Goal: Find specific page/section: Find specific page/section

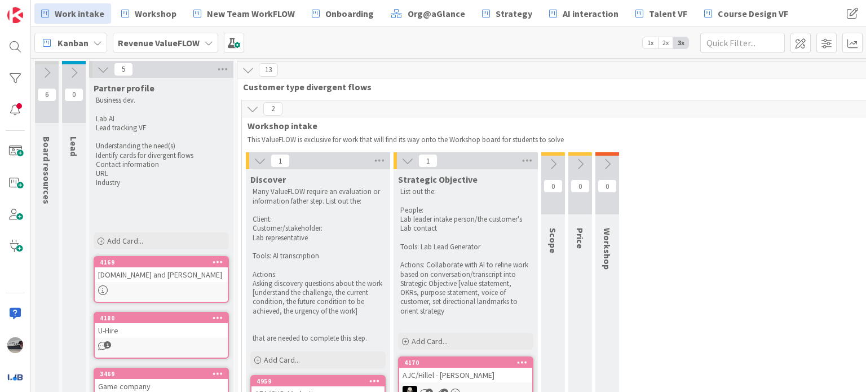
scroll to position [620, 0]
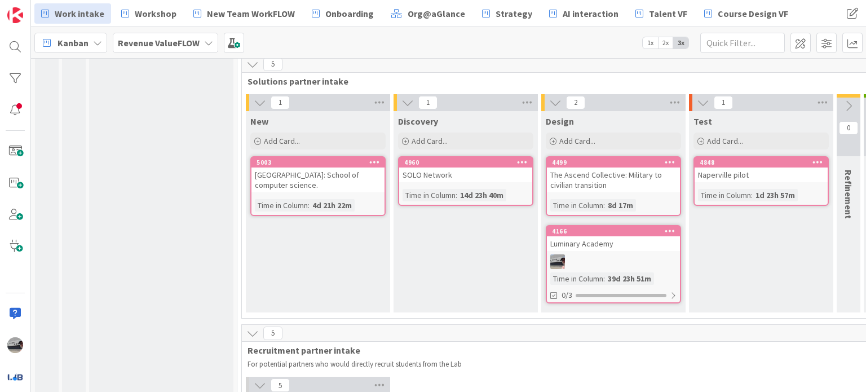
click at [161, 46] on b "Revenue ValueFLOW" at bounding box center [159, 42] width 82 height 11
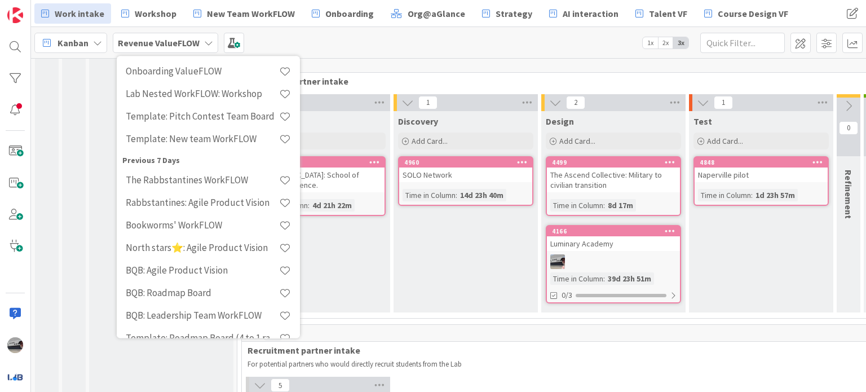
scroll to position [0, 0]
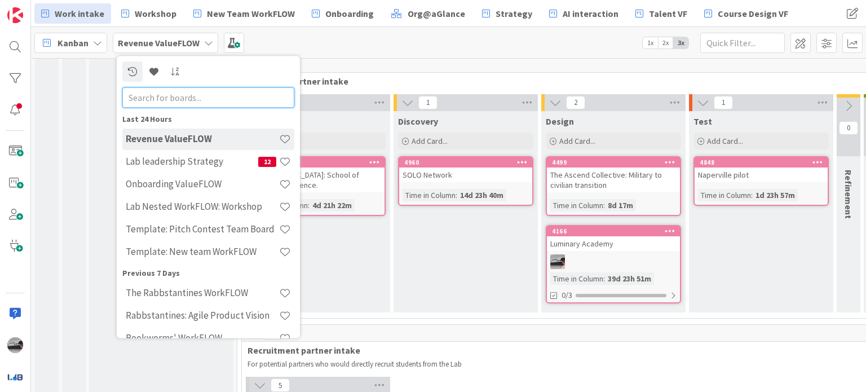
click at [177, 101] on input "text" at bounding box center [208, 97] width 172 height 20
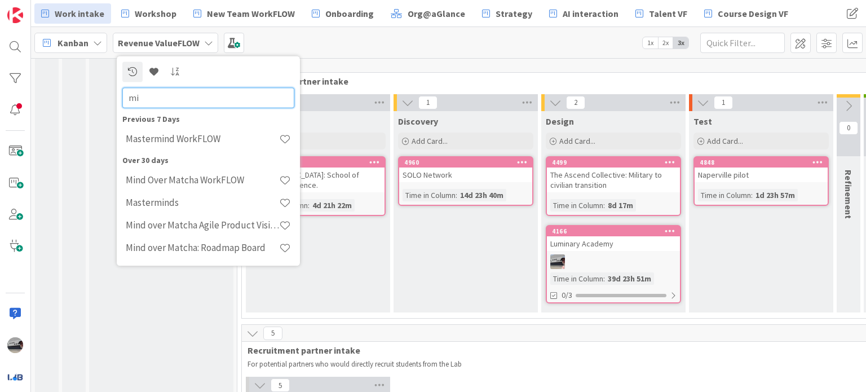
type input "m"
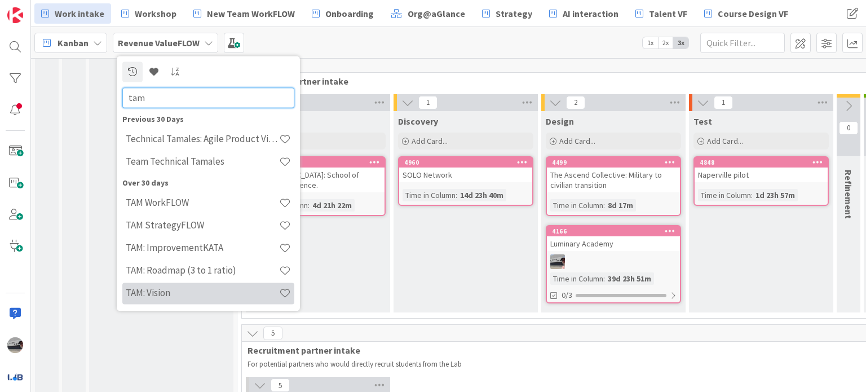
type input "tam"
click at [157, 288] on h4 "TAM: Vision" at bounding box center [202, 293] width 153 height 11
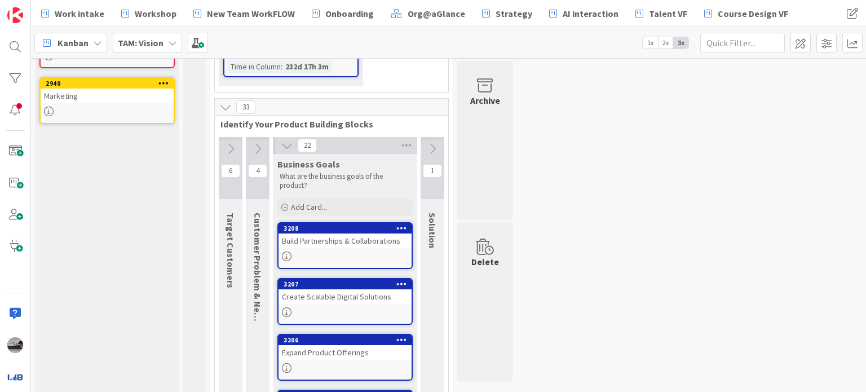
scroll to position [225, 0]
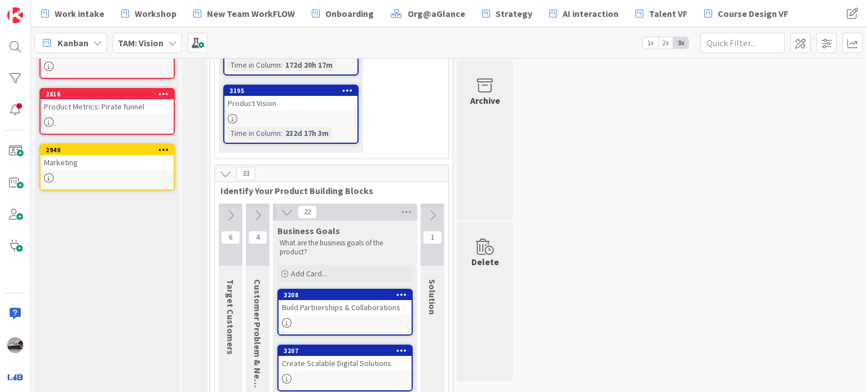
click at [427, 214] on icon at bounding box center [432, 215] width 12 height 12
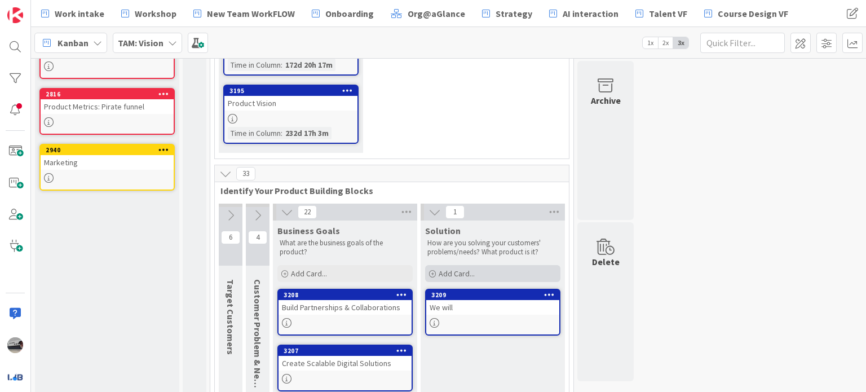
click at [499, 267] on div "Add Card..." at bounding box center [492, 273] width 135 height 17
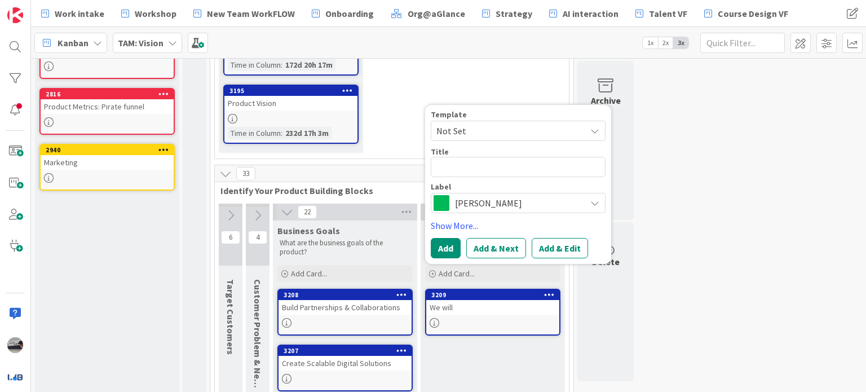
click at [489, 200] on span "[PERSON_NAME]" at bounding box center [517, 203] width 125 height 16
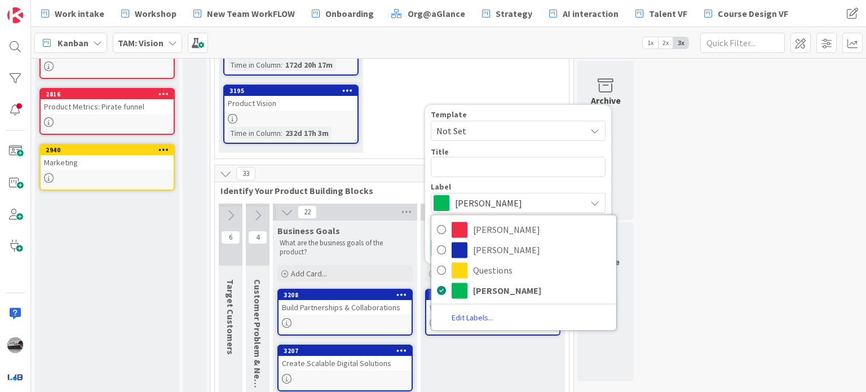
click at [711, 200] on div "5 PM support content The resource cards are here to support you on your learnin…" at bounding box center [448, 369] width 830 height 1069
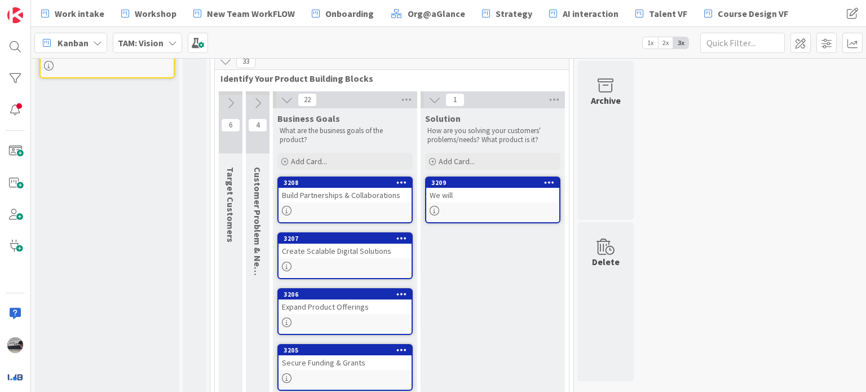
scroll to position [338, 0]
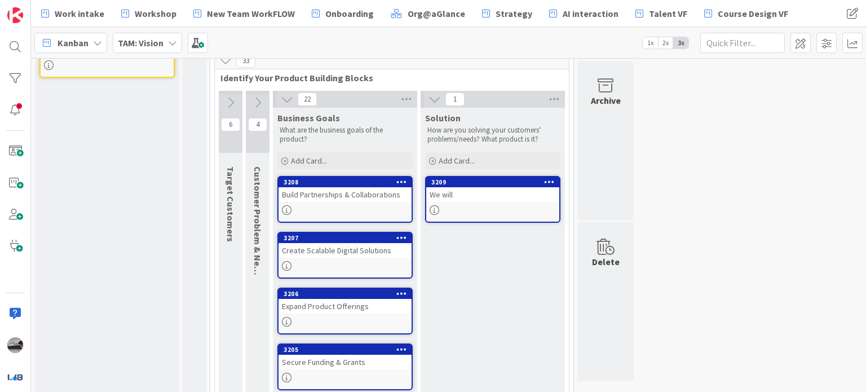
click at [227, 101] on icon at bounding box center [230, 102] width 12 height 12
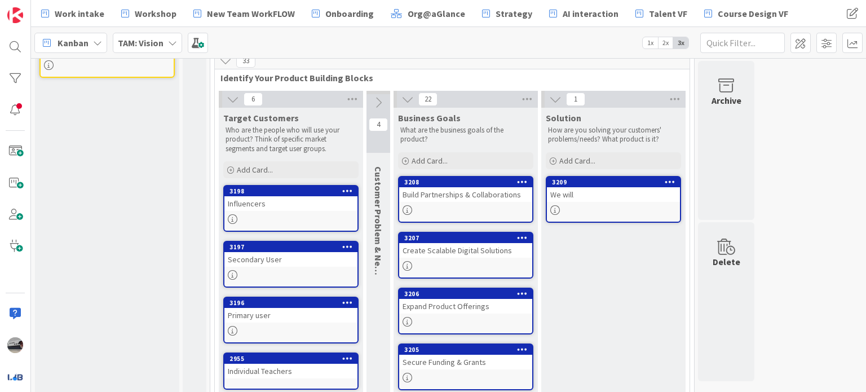
click at [379, 101] on icon at bounding box center [378, 102] width 12 height 12
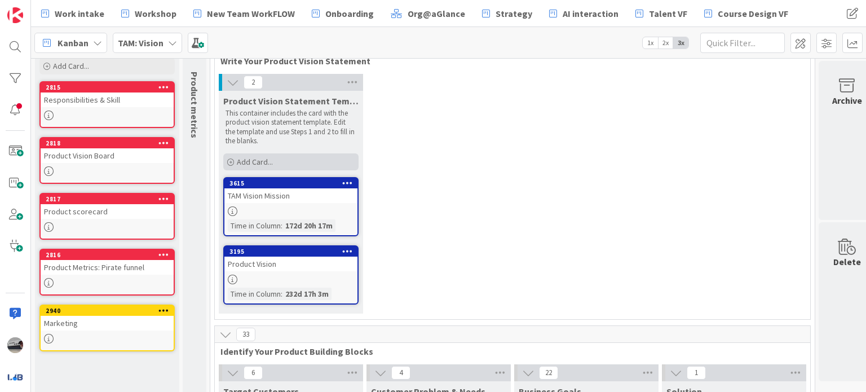
scroll to position [0, 0]
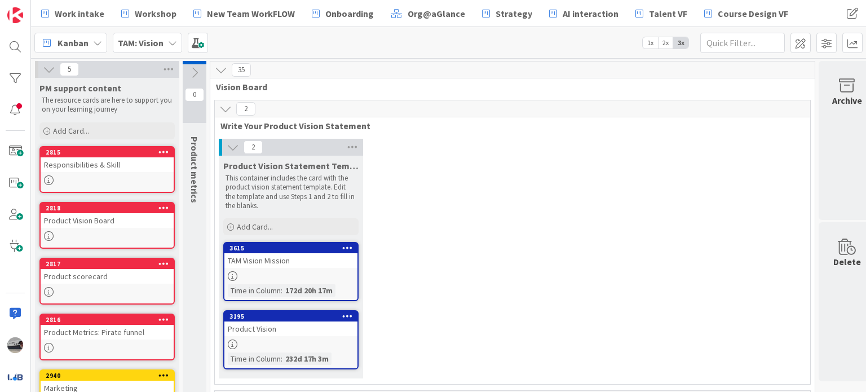
click at [196, 70] on icon at bounding box center [194, 73] width 12 height 12
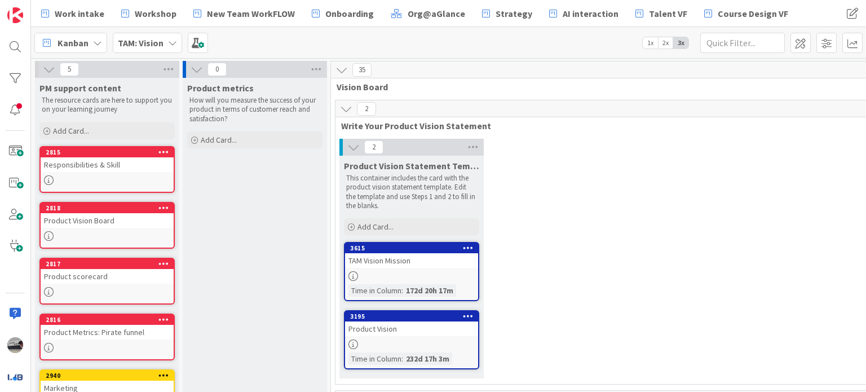
click at [196, 72] on icon at bounding box center [197, 69] width 12 height 12
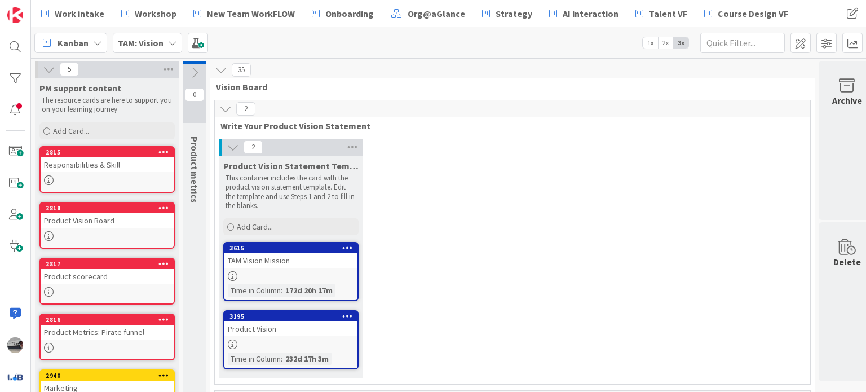
click at [47, 68] on icon at bounding box center [49, 69] width 12 height 12
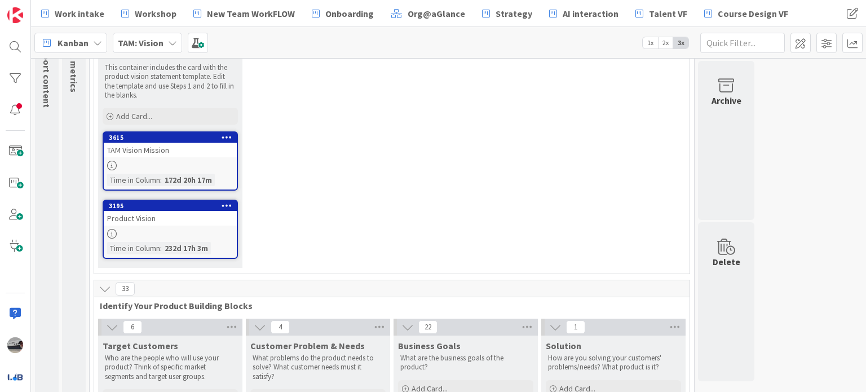
scroll to position [169, 0]
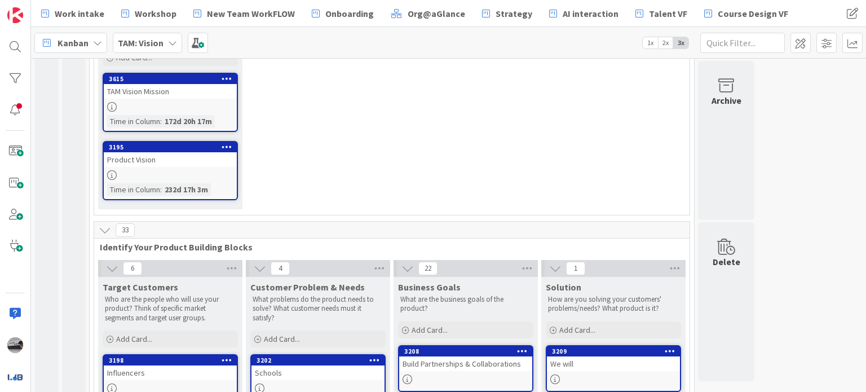
click at [150, 48] on span "TAM: Vision" at bounding box center [141, 43] width 46 height 14
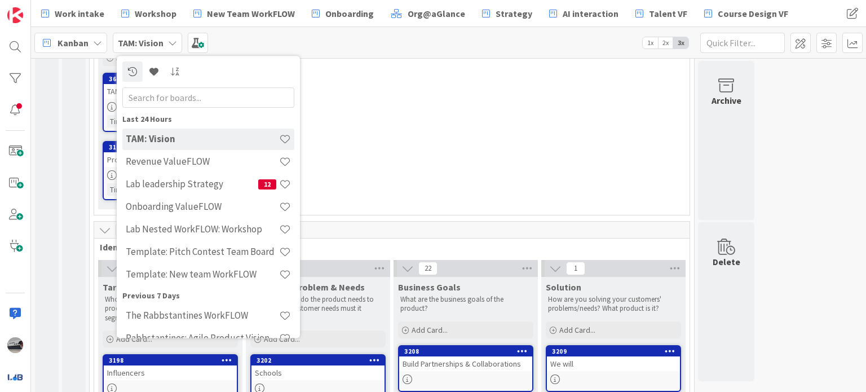
click at [170, 96] on input "text" at bounding box center [208, 97] width 172 height 20
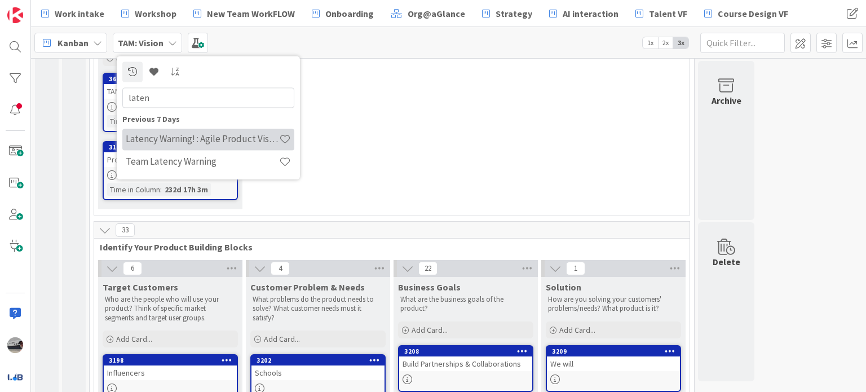
type input "laten"
click at [183, 147] on div "Latency Warning! : Agile Product Vision" at bounding box center [208, 139] width 172 height 21
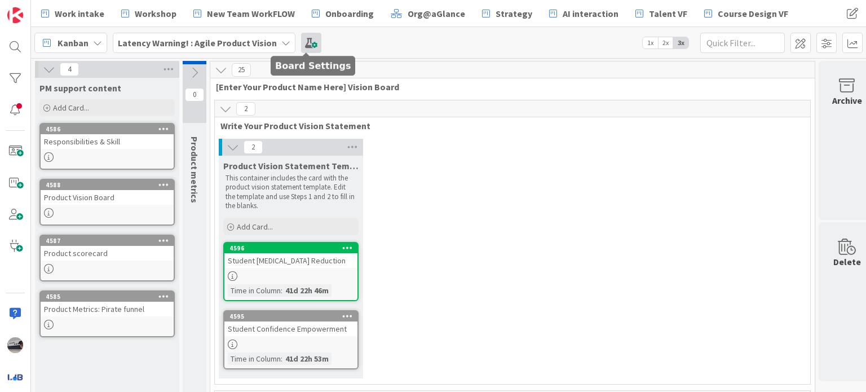
click at [311, 39] on span at bounding box center [311, 43] width 20 height 20
